Goal: Information Seeking & Learning: Learn about a topic

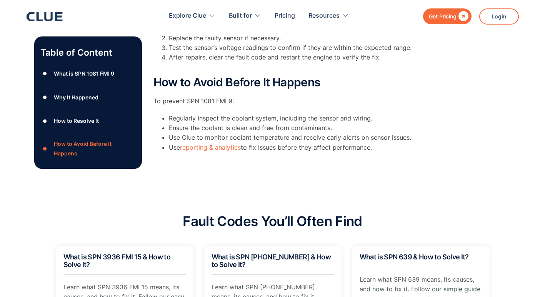
scroll to position [384, 0]
click at [210, 149] on link "reporting & analytics" at bounding box center [210, 148] width 61 height 8
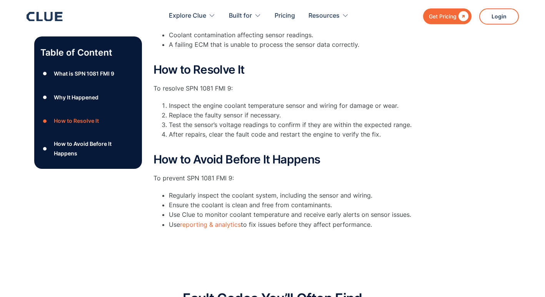
scroll to position [192, 0]
